Goal: Task Accomplishment & Management: Complete application form

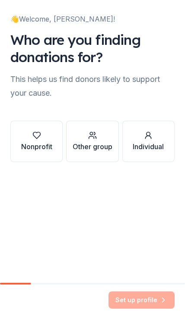
click at [41, 149] on div "Nonprofit" at bounding box center [36, 146] width 31 height 10
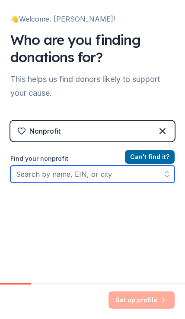
click at [123, 172] on input "Find your nonprofit" at bounding box center [92, 174] width 164 height 17
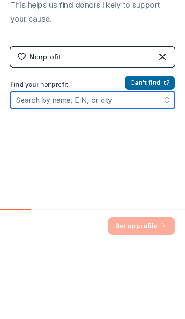
click at [84, 166] on input "Find your nonprofit" at bounding box center [92, 174] width 164 height 17
paste input "056000209"
type input "056000209"
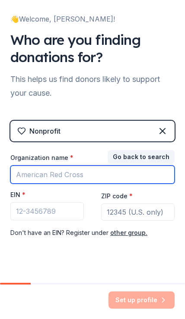
click at [135, 170] on input "Organization name *" at bounding box center [92, 175] width 164 height 18
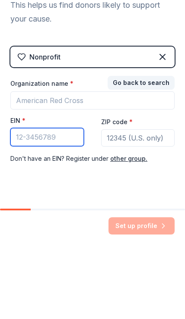
click at [41, 202] on input "EIN *" at bounding box center [46, 211] width 73 height 18
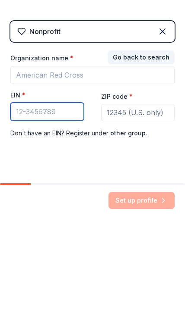
click at [47, 202] on input "EIN *" at bounding box center [46, 211] width 73 height 18
paste input "[US_EMPLOYER_IDENTIFICATION_NUMBER]"
type input "[US_EMPLOYER_IDENTIFICATION_NUMBER]"
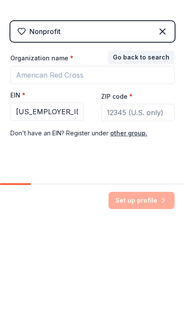
click at [147, 203] on input "ZIP code *" at bounding box center [137, 211] width 73 height 17
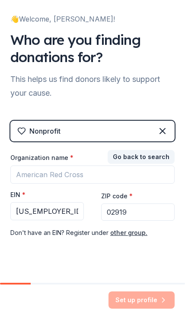
click at [140, 214] on input "02919" at bounding box center [137, 211] width 73 height 17
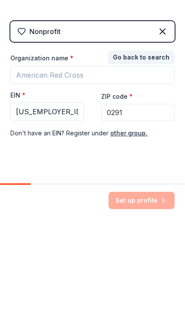
type input "02919"
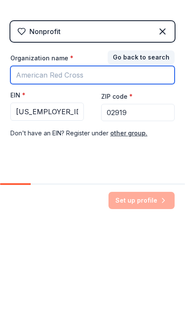
click at [84, 166] on input "Organization name *" at bounding box center [92, 175] width 164 height 18
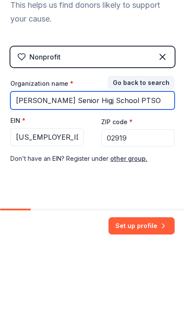
type input "[PERSON_NAME] Senior Higj School PTSO"
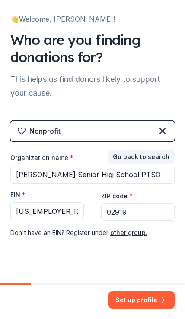
click at [141, 296] on button "Set up profile" at bounding box center [141, 299] width 66 height 17
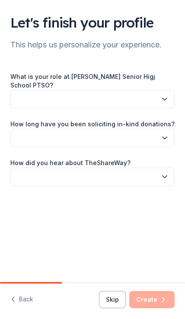
click at [162, 95] on icon "button" at bounding box center [164, 99] width 9 height 9
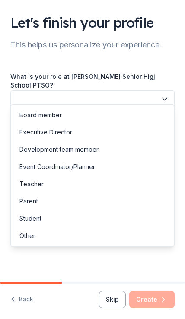
click at [56, 113] on div "Board member" at bounding box center [40, 115] width 42 height 10
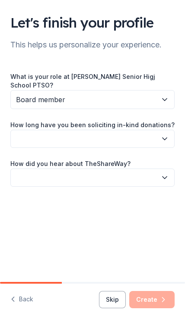
click at [56, 135] on button "button" at bounding box center [92, 139] width 164 height 18
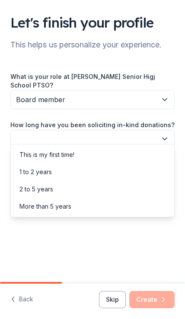
click at [62, 156] on div "This is my first time!" at bounding box center [46, 155] width 55 height 10
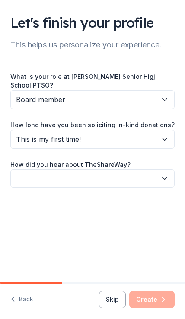
click at [38, 172] on button "button" at bounding box center [92, 178] width 164 height 18
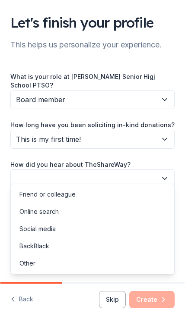
click at [59, 212] on div "Online search" at bounding box center [93, 211] width 160 height 17
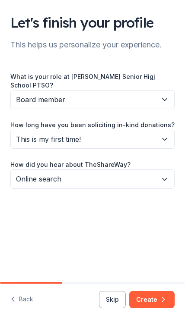
click at [157, 304] on button "Create" at bounding box center [151, 299] width 45 height 17
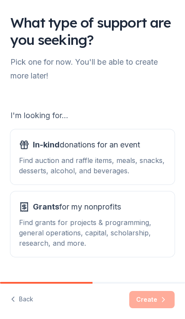
click at [97, 166] on div "Find auction and raffle items, meals, snacks, desserts, alcohol, and beverages." at bounding box center [92, 165] width 147 height 21
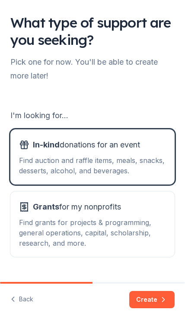
click at [157, 302] on button "Create" at bounding box center [151, 299] width 45 height 17
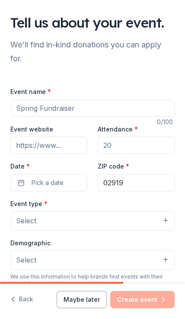
click at [81, 114] on input "Event name *" at bounding box center [92, 108] width 164 height 17
click at [48, 111] on input "Event name *" at bounding box center [92, 108] width 164 height 17
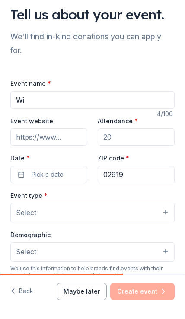
type input "W"
type input "Fall Fundraiser"
click at [127, 140] on input "Attendance *" at bounding box center [135, 145] width 77 height 17
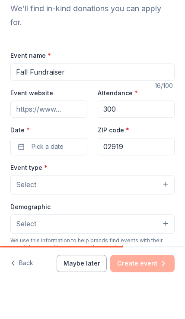
type input "300"
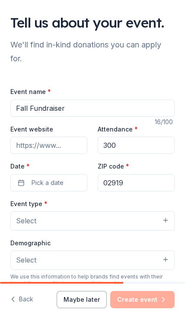
click at [22, 187] on button "Pick a date" at bounding box center [48, 182] width 77 height 17
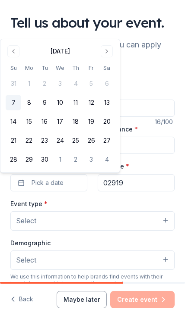
click at [112, 54] on button "Go to next month" at bounding box center [106, 51] width 12 height 12
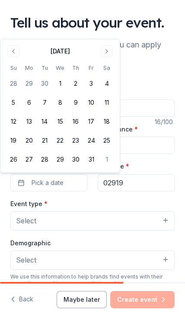
click at [108, 53] on button "Go to next month" at bounding box center [106, 51] width 12 height 12
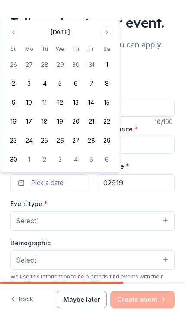
click at [107, 33] on button "Go to next month" at bounding box center [106, 32] width 12 height 12
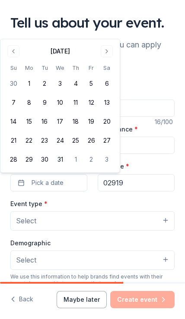
click at [34, 83] on button "1" at bounding box center [29, 84] width 16 height 16
click at [144, 148] on input "300" at bounding box center [135, 145] width 77 height 17
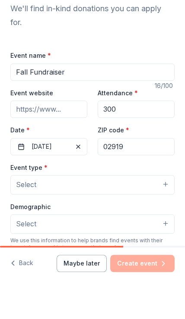
click at [22, 215] on span "Select" at bounding box center [26, 220] width 20 height 11
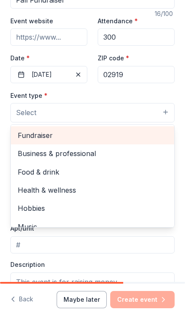
click at [25, 132] on span "Fundraiser" at bounding box center [92, 135] width 149 height 11
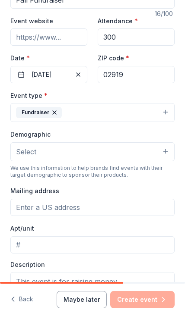
click at [28, 151] on span "Select" at bounding box center [26, 151] width 20 height 11
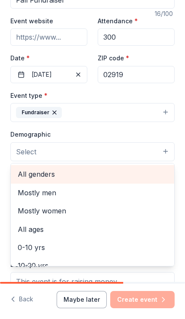
click at [21, 174] on span "All genders" at bounding box center [92, 174] width 149 height 11
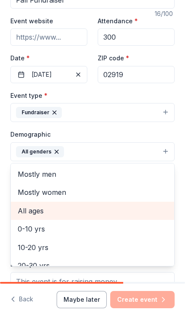
click at [22, 213] on span "All ages" at bounding box center [92, 210] width 149 height 11
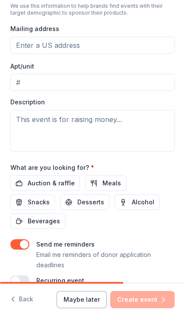
scroll to position [273, 0]
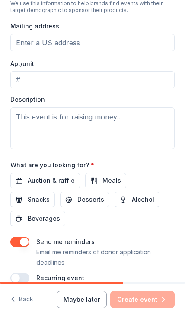
click at [38, 186] on span "Auction & raffle" at bounding box center [51, 180] width 47 height 10
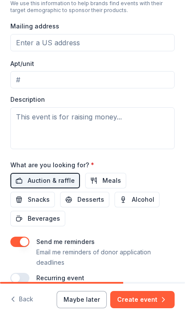
click at [108, 181] on span "Meals" at bounding box center [111, 180] width 19 height 10
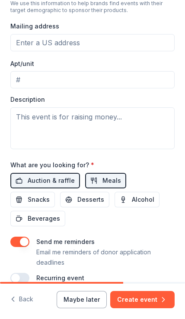
click at [102, 185] on span "Meals" at bounding box center [111, 180] width 19 height 10
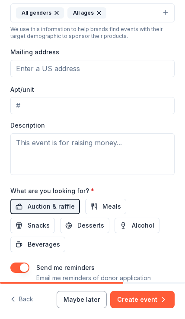
scroll to position [249, 0]
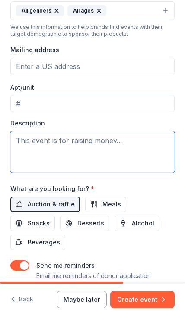
click at [24, 148] on textarea at bounding box center [92, 152] width 164 height 42
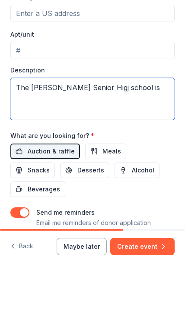
click at [97, 131] on textarea "The [PERSON_NAME] Senior Higj school is" at bounding box center [92, 152] width 164 height 42
click at [141, 131] on textarea "The [PERSON_NAME][GEOGRAPHIC_DATA] is" at bounding box center [92, 152] width 164 height 42
click at [153, 131] on textarea "The [PERSON_NAME] Senior High school is looking to raise funds" at bounding box center [92, 152] width 164 height 42
click at [71, 131] on textarea "The [PERSON_NAME] Senior High school is hoping to raise funds" at bounding box center [92, 152] width 164 height 42
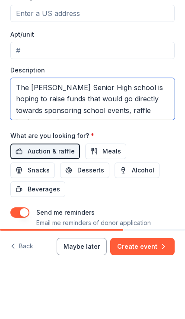
scroll to position [6, 0]
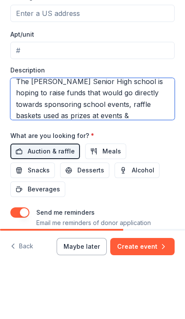
click at [60, 131] on textarea "The [PERSON_NAME] Senior High school is hoping to raise funds that would go dir…" at bounding box center [92, 152] width 164 height 42
click at [113, 131] on textarea "The [PERSON_NAME] Senior High school is hoping to raise funds that would go dir…" at bounding box center [92, 152] width 164 height 42
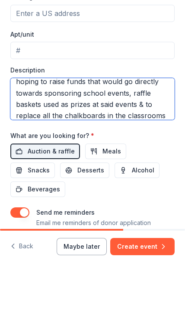
scroll to position [28, 0]
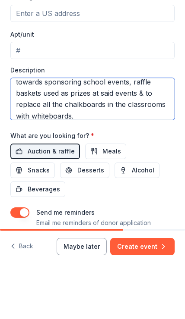
type textarea "The [PERSON_NAME] Senior High school is hoping to raise funds that would go dir…"
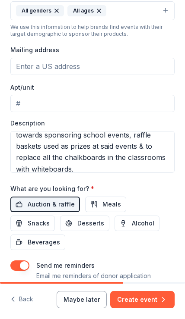
click at [87, 205] on button "Meals" at bounding box center [105, 205] width 41 height 16
click at [50, 218] on span "Snacks" at bounding box center [39, 223] width 22 height 10
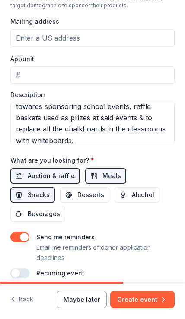
scroll to position [277, 0]
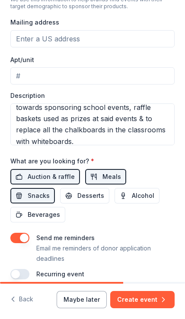
click at [146, 301] on button "Create event" at bounding box center [142, 299] width 64 height 17
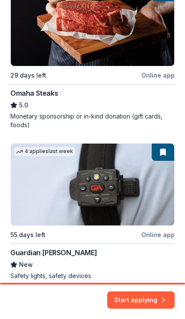
click at [143, 294] on button "Start applying" at bounding box center [140, 297] width 67 height 17
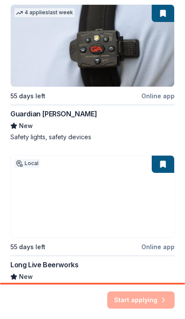
scroll to position [462, 0]
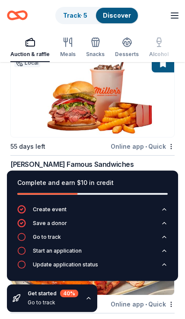
scroll to position [140, 0]
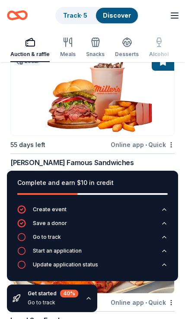
click at [129, 274] on button "Update application status" at bounding box center [92, 267] width 150 height 14
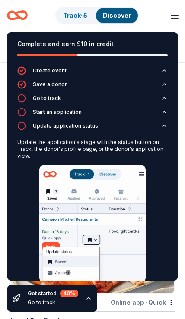
click at [62, 35] on button "Meals" at bounding box center [68, 48] width 16 height 28
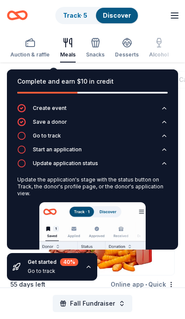
click at [72, 55] on div "Meals" at bounding box center [68, 54] width 16 height 7
click at [103, 55] on div "Snacks" at bounding box center [95, 54] width 19 height 7
click at [150, 279] on div "Complete and earn $10 in credit Create event Save a donor Go to track Start an …" at bounding box center [92, 175] width 185 height 225
click at [155, 309] on div "Fall Fundraiser" at bounding box center [92, 303] width 185 height 31
click at [157, 307] on div "Fall Fundraiser" at bounding box center [92, 303] width 185 height 31
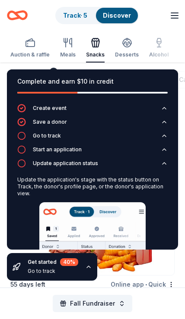
click at [156, 309] on div "Fall Fundraiser" at bounding box center [92, 303] width 185 height 31
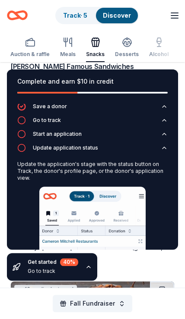
scroll to position [234, 0]
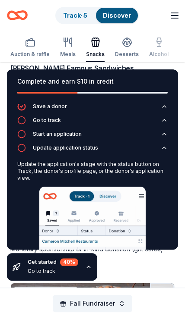
click at [22, 118] on icon "button" at bounding box center [21, 120] width 9 height 9
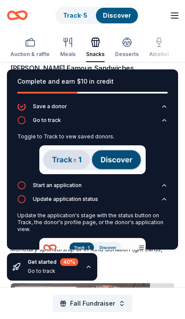
scroll to position [0, 0]
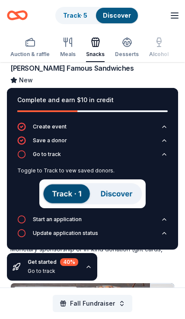
click at [21, 157] on icon "button" at bounding box center [21, 154] width 9 height 9
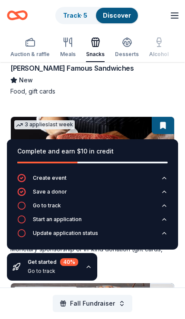
click at [20, 206] on icon "button" at bounding box center [21, 205] width 9 height 9
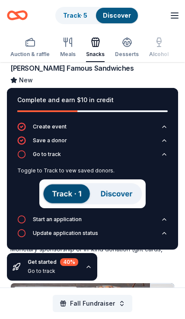
click at [68, 203] on img at bounding box center [92, 193] width 106 height 29
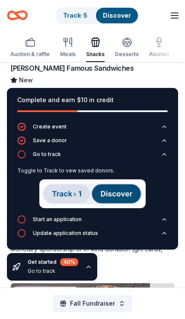
click at [65, 198] on img at bounding box center [92, 193] width 106 height 29
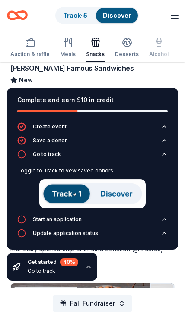
click at [19, 156] on circle "button" at bounding box center [21, 154] width 7 height 7
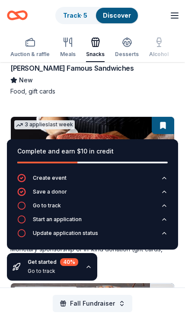
click at [42, 210] on div "Go to track" at bounding box center [39, 205] width 44 height 9
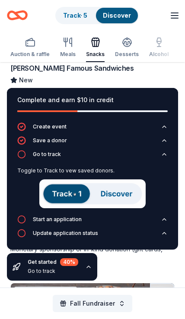
click at [64, 197] on img at bounding box center [92, 193] width 106 height 29
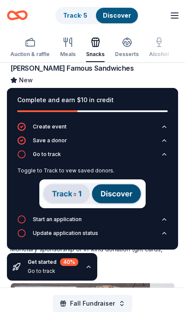
click at [61, 203] on img at bounding box center [92, 193] width 106 height 29
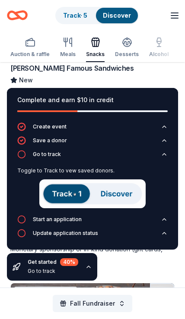
click at [109, 196] on img at bounding box center [92, 193] width 106 height 29
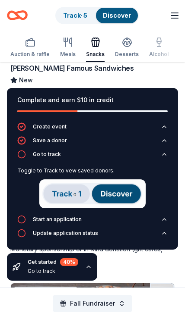
click at [71, 197] on img at bounding box center [92, 193] width 106 height 29
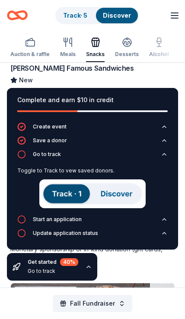
click at [59, 198] on img at bounding box center [92, 193] width 106 height 29
click at [57, 198] on img at bounding box center [92, 193] width 106 height 29
click at [58, 197] on img at bounding box center [92, 193] width 106 height 29
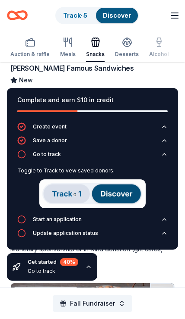
click at [60, 195] on img at bounding box center [92, 193] width 106 height 29
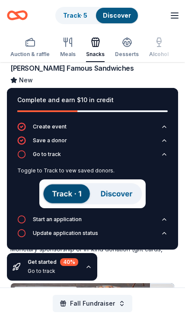
click at [35, 223] on div "Start an application" at bounding box center [49, 219] width 64 height 9
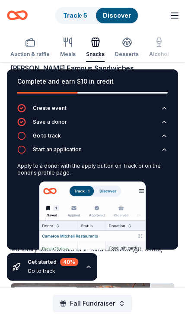
click at [28, 229] on div "Apply to a donor with the apply button on Track or on the donor's profile page." at bounding box center [92, 232] width 150 height 147
click at [81, 17] on link "Track · 5" at bounding box center [75, 15] width 24 height 7
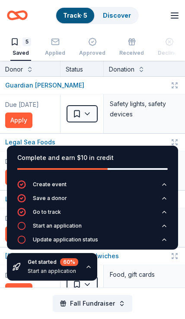
click at [13, 144] on div "Complete and earn $10 in credit Create event Save a donor Go to track Start an …" at bounding box center [92, 213] width 185 height 149
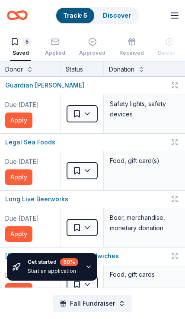
click at [120, 19] on link "Discover" at bounding box center [117, 15] width 28 height 7
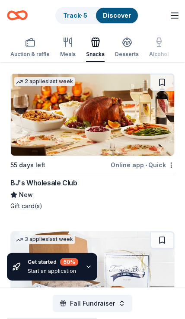
scroll to position [1706, 0]
click at [141, 111] on img at bounding box center [92, 115] width 163 height 82
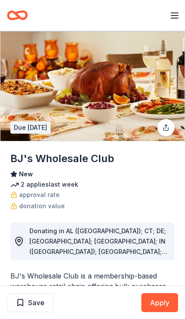
click at [157, 301] on button "Apply" at bounding box center [159, 302] width 37 height 19
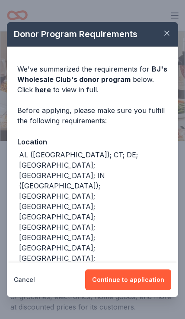
click at [134, 269] on button "Continue to application" at bounding box center [128, 279] width 86 height 21
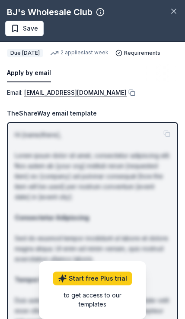
click at [151, 238] on p "Hi [name/there], Lorem ipsum dolor sit amet, consectetur adipiscing elit. Nos a…" at bounding box center [92, 290] width 155 height 321
click at [166, 138] on p "Hi [name/there], Lorem ipsum dolor sit amet, consectetur adipiscing elit. Nos a…" at bounding box center [92, 290] width 155 height 321
click at [113, 279] on link "Start free Plus trial" at bounding box center [92, 279] width 79 height 14
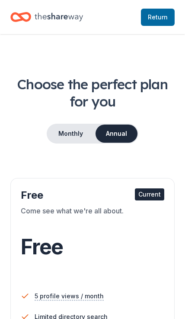
click at [72, 132] on button "Monthly" at bounding box center [70, 134] width 46 height 18
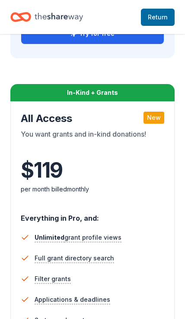
scroll to position [1120, 0]
